Goal: Find specific page/section: Find specific page/section

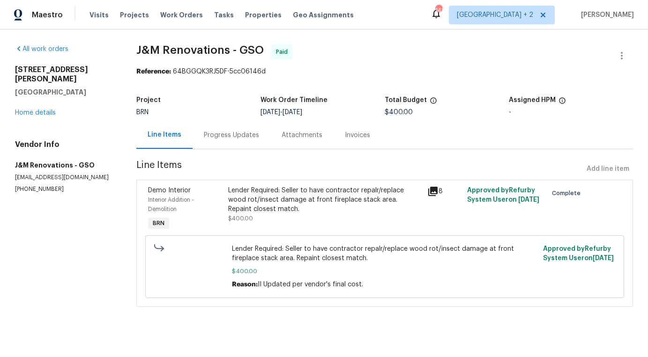
click at [172, 21] on div "Visits Projects Work Orders Tasks Properties Geo Assignments" at bounding box center [226, 15] width 275 height 19
click at [172, 17] on span "Work Orders" at bounding box center [181, 14] width 43 height 9
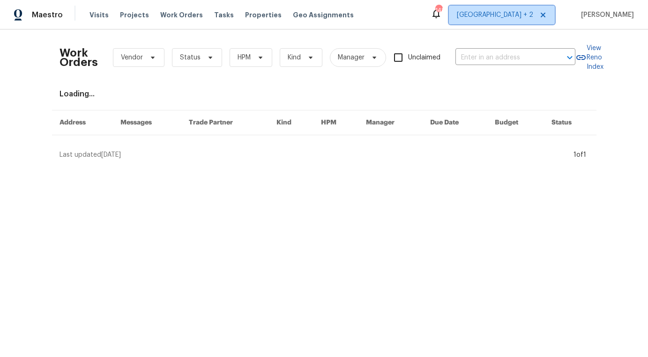
click at [529, 16] on span "[GEOGRAPHIC_DATA] + 2" at bounding box center [495, 14] width 76 height 9
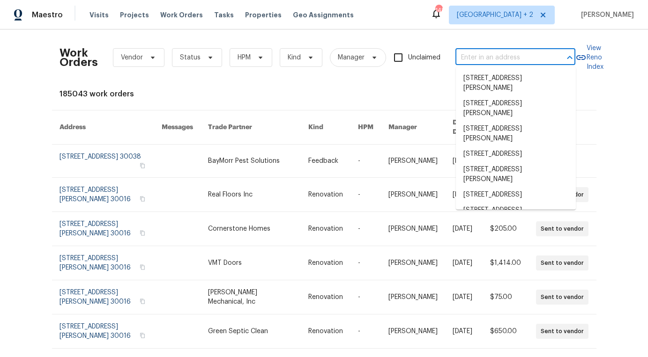
click at [485, 60] on input "text" at bounding box center [502, 58] width 94 height 15
paste input "[STREET_ADDRESS]"
type input "[STREET_ADDRESS]"
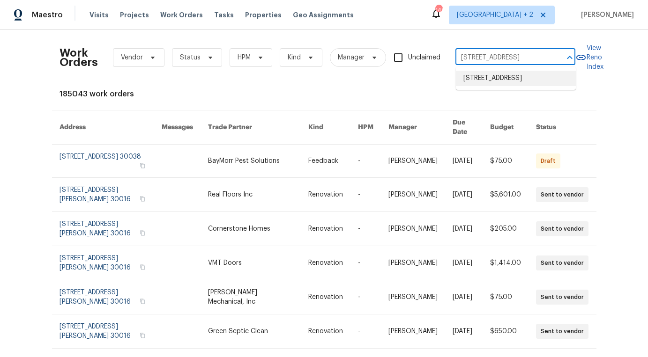
click at [481, 85] on li "[STREET_ADDRESS]" at bounding box center [516, 78] width 120 height 15
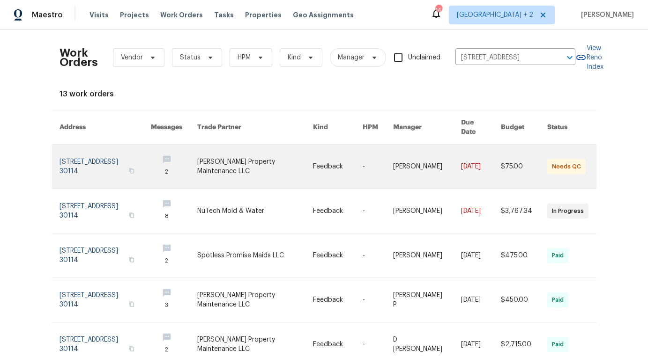
click at [238, 160] on link at bounding box center [255, 167] width 116 height 44
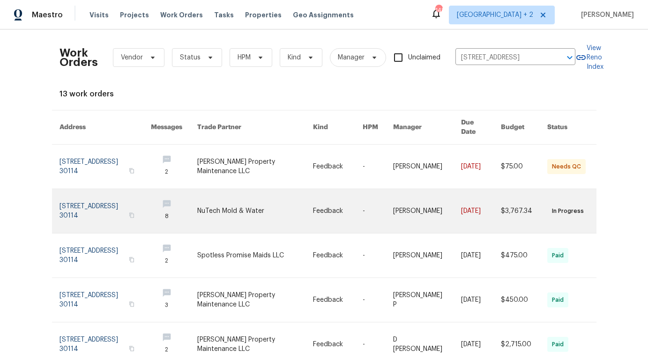
click at [247, 202] on link at bounding box center [255, 211] width 116 height 44
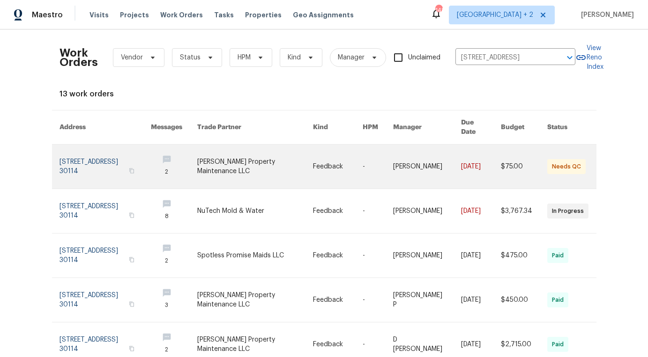
click at [273, 158] on link at bounding box center [255, 167] width 116 height 44
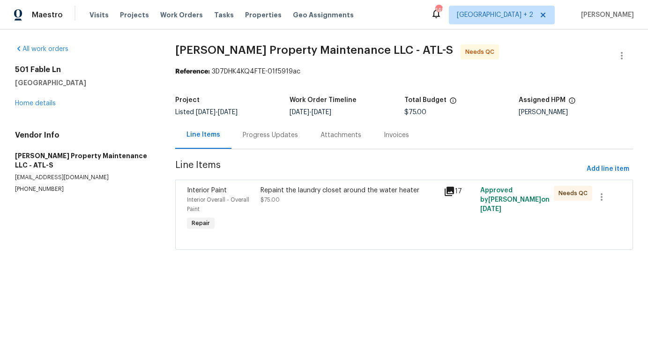
drag, startPoint x: 33, startPoint y: 72, endPoint x: 28, endPoint y: 72, distance: 5.6
click at [33, 72] on h2 "501 Fable Ln" at bounding box center [84, 69] width 138 height 9
drag, startPoint x: 10, startPoint y: 69, endPoint x: 108, endPoint y: 96, distance: 101.5
click at [108, 96] on div "All work orders [STREET_ADDRESS] Home details Vendor Info [PERSON_NAME] Propert…" at bounding box center [324, 153] width 648 height 247
copy div "[STREET_ADDRESS]"
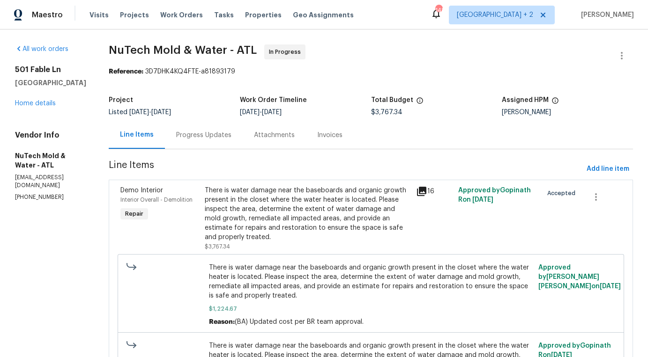
click at [192, 136] on div "Progress Updates" at bounding box center [203, 135] width 55 height 9
